Goal: Information Seeking & Learning: Learn about a topic

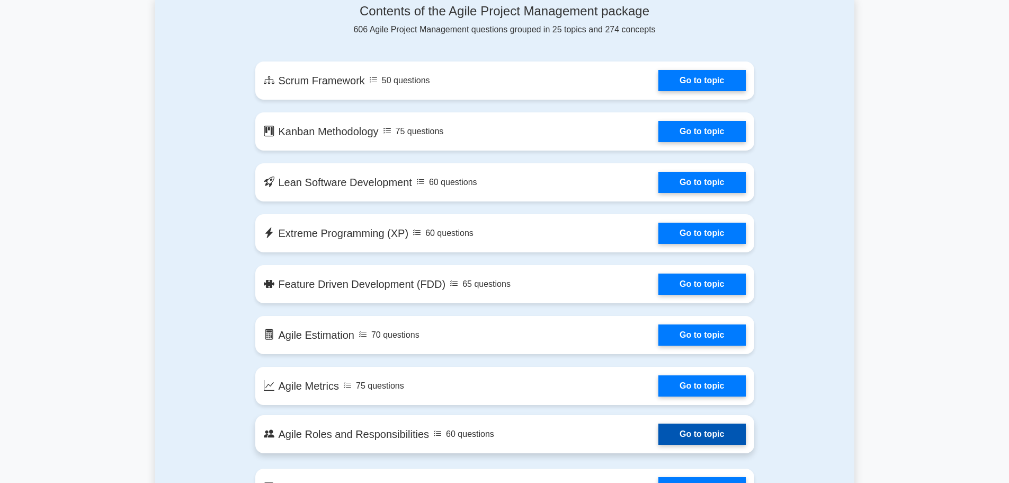
scroll to position [583, 0]
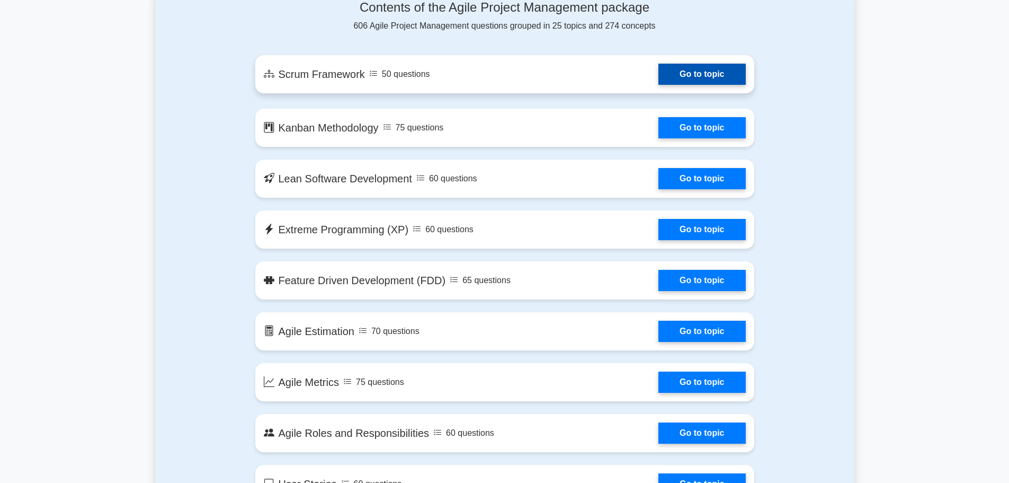
click at [658, 82] on link "Go to topic" at bounding box center [701, 74] width 87 height 21
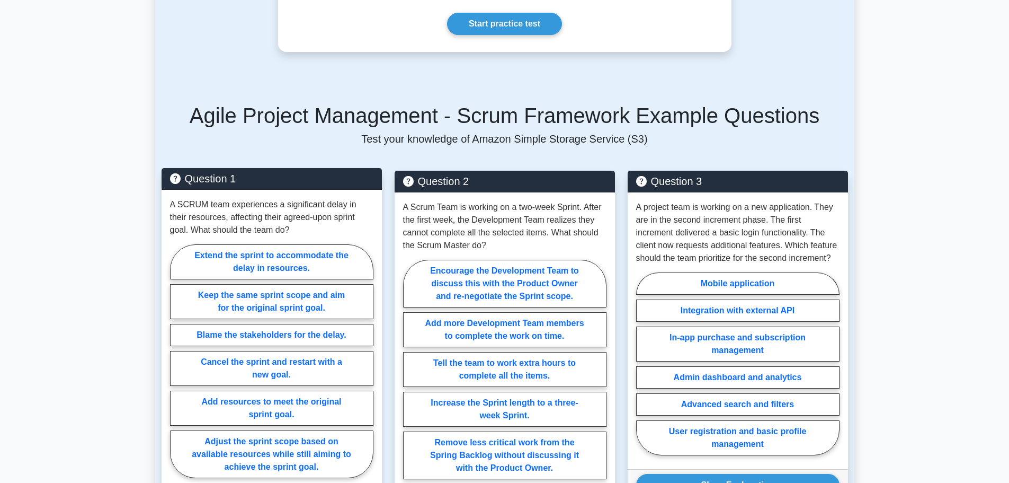
scroll to position [388, 0]
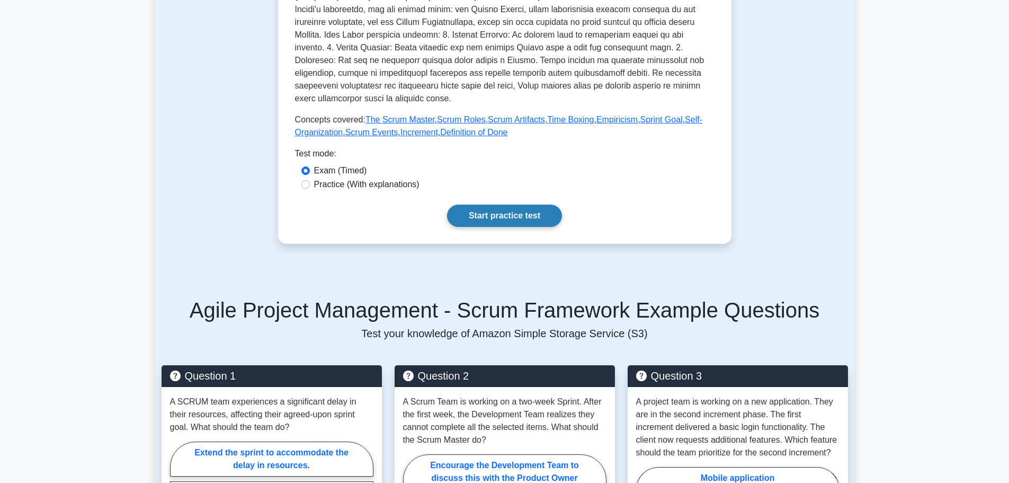
click at [507, 204] on link "Start practice test" at bounding box center [504, 215] width 115 height 22
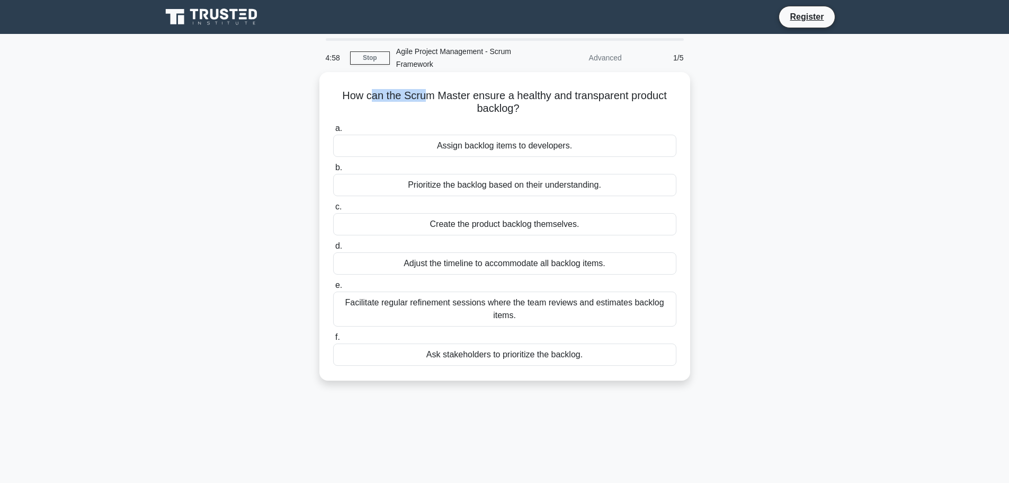
drag, startPoint x: 371, startPoint y: 98, endPoint x: 427, endPoint y: 92, distance: 56.5
click at [427, 92] on h5 "How can the Scrum Master ensure a healthy and transparent product backlog? .spi…" at bounding box center [504, 102] width 345 height 26
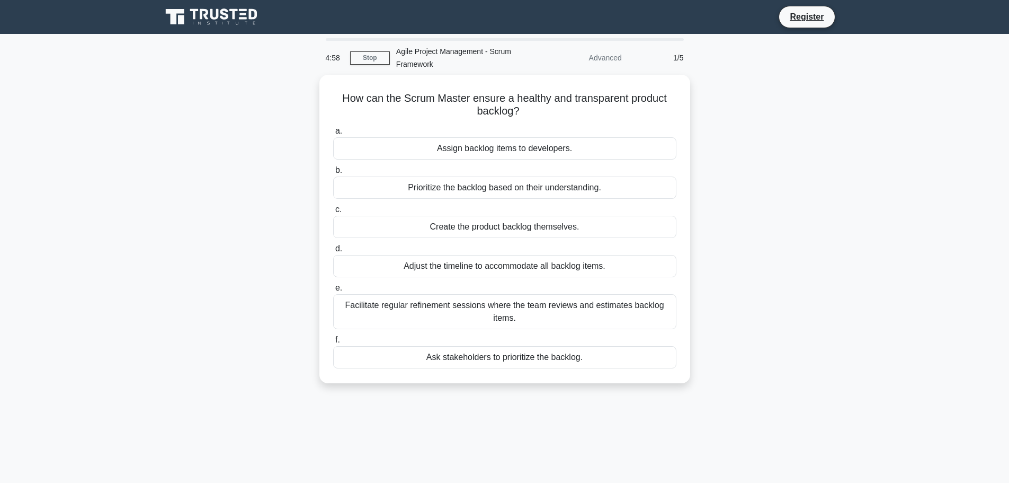
click at [858, 153] on main "4:58 Stop Agile Project Management - Scrum Framework Advanced 1/5 How can the S…" at bounding box center [504, 303] width 1009 height 538
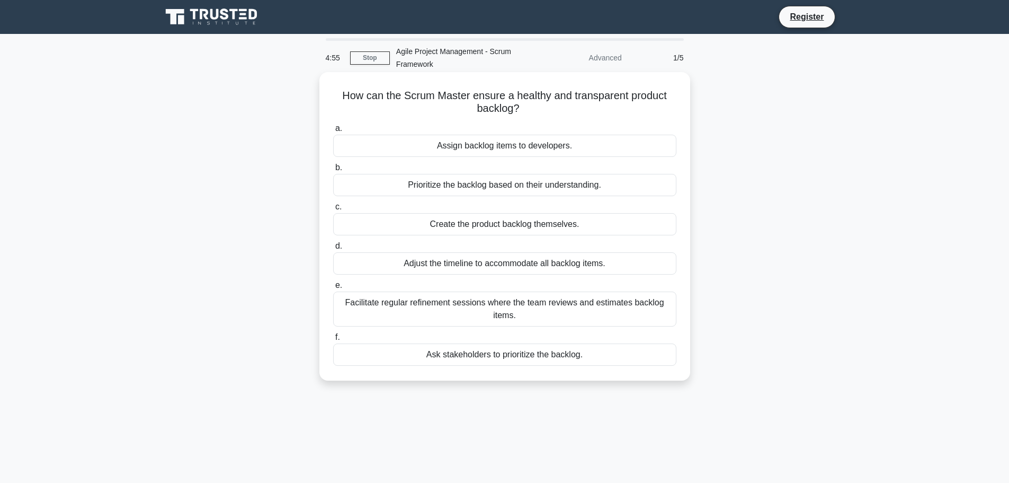
click at [497, 146] on div "Assign backlog items to developers." at bounding box center [504, 146] width 343 height 22
click at [333, 132] on input "a. Assign backlog items to developers." at bounding box center [333, 128] width 0 height 7
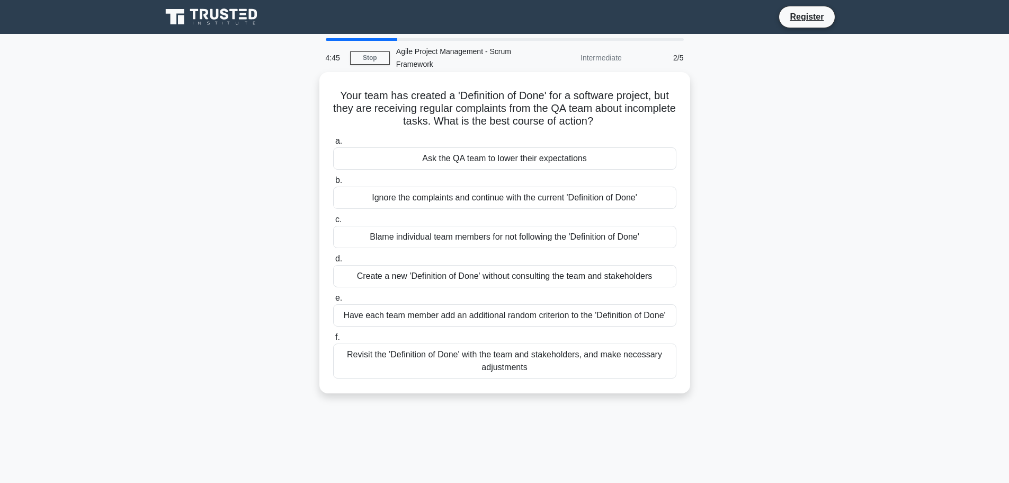
click at [429, 199] on div "Ignore the complaints and continue with the current 'Definition of Done'" at bounding box center [504, 197] width 343 height 22
click at [333, 184] on input "b. Ignore the complaints and continue with the current 'Definition of Done'" at bounding box center [333, 180] width 0 height 7
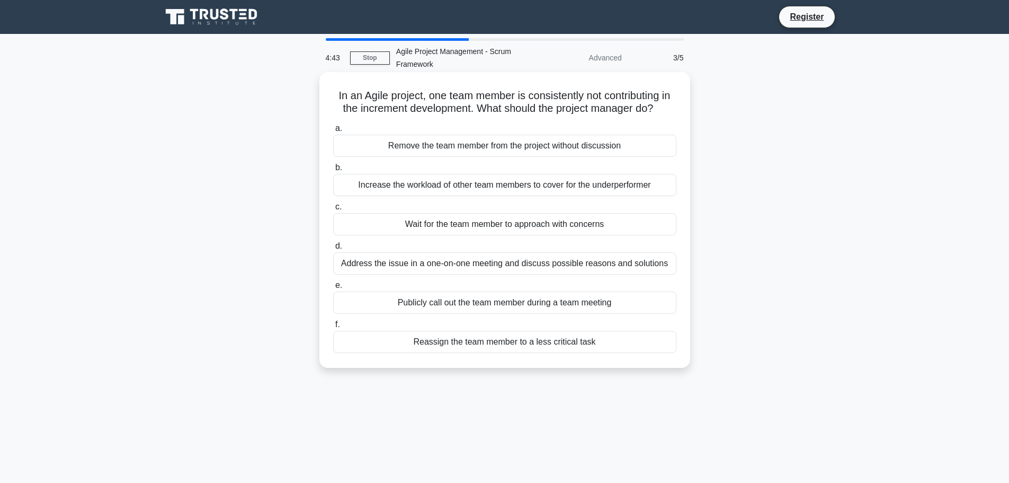
click at [423, 235] on div "Wait for the team member to approach with concerns" at bounding box center [504, 224] width 343 height 22
click at [333, 210] on input "c. Wait for the team member to approach with concerns" at bounding box center [333, 206] width 0 height 7
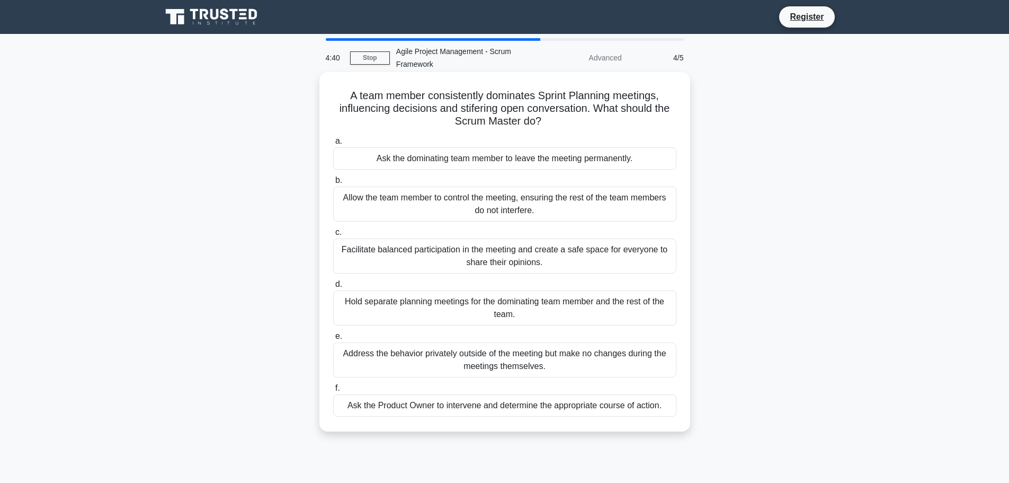
click at [447, 201] on div "Allow the team member to control the meeting, ensuring the rest of the team mem…" at bounding box center [504, 203] width 343 height 35
click at [333, 184] on input "b. Allow the team member to control the meeting, ensuring the rest of the team …" at bounding box center [333, 180] width 0 height 7
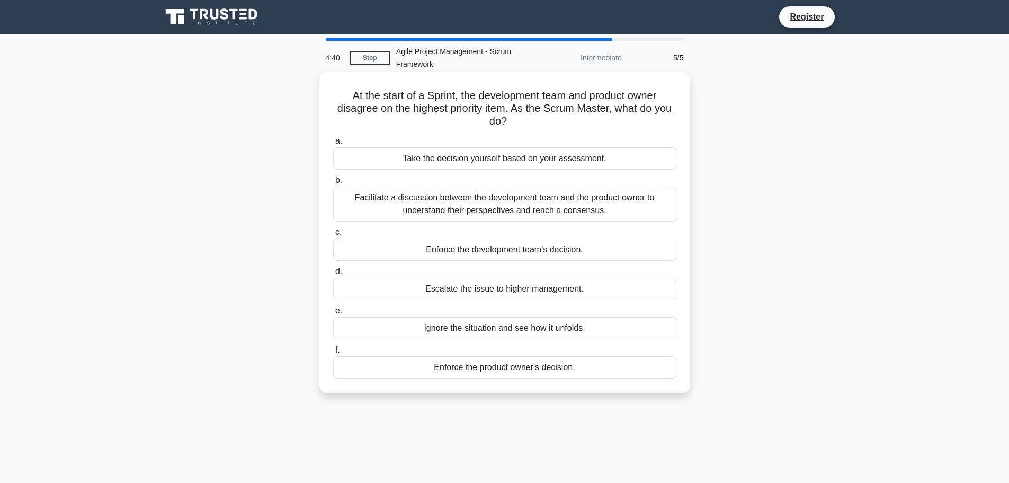
click at [437, 263] on div "a. Take the decision yourself based on your assessment. b. Facilitate a discuss…" at bounding box center [505, 256] width 356 height 248
drag, startPoint x: 439, startPoint y: 250, endPoint x: 450, endPoint y: 296, distance: 47.5
click at [440, 250] on div "Enforce the development team's decision." at bounding box center [504, 249] width 343 height 22
click at [333, 236] on input "c. Enforce the development team's decision." at bounding box center [333, 232] width 0 height 7
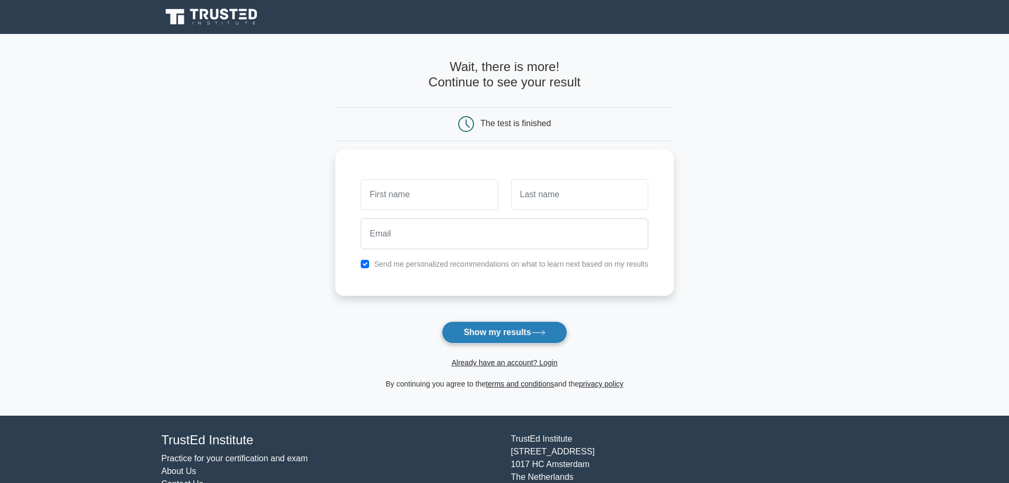
click at [492, 335] on button "Show my results" at bounding box center [504, 332] width 125 height 22
click at [798, 368] on main "Wait, there is more! Continue to see your result The test is finished and the" at bounding box center [504, 224] width 1009 height 381
